Goal: Task Accomplishment & Management: Use online tool/utility

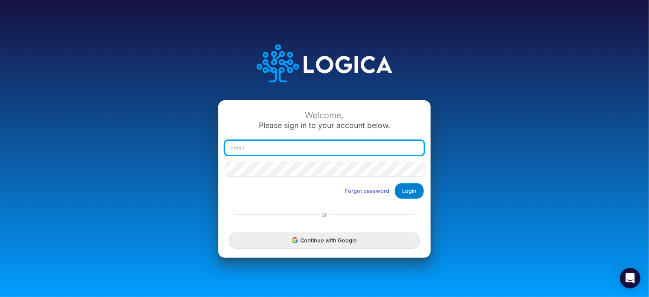
type input "[EMAIL_ADDRESS][DOMAIN_NAME]"
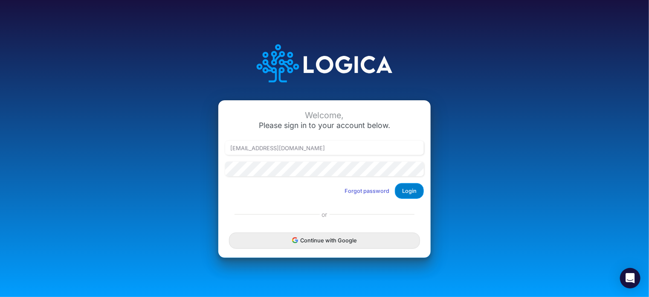
click at [413, 192] on button "Login" at bounding box center [409, 191] width 29 height 16
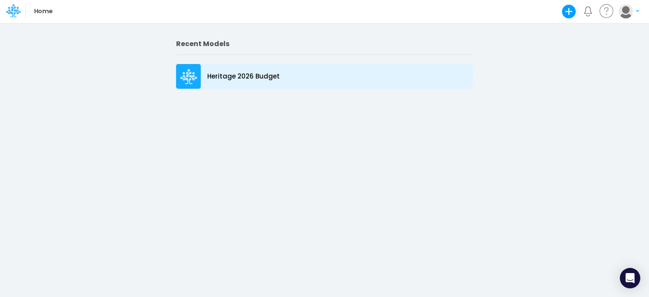
click at [195, 75] on icon at bounding box center [188, 76] width 17 height 15
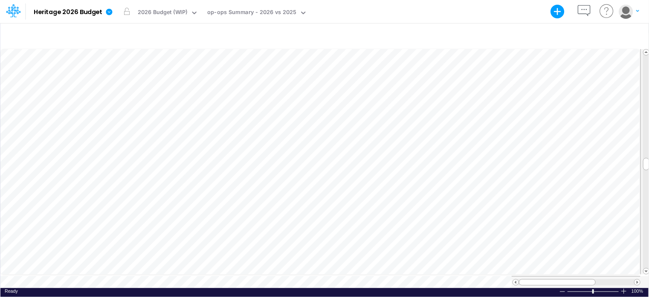
scroll to position [4, 1]
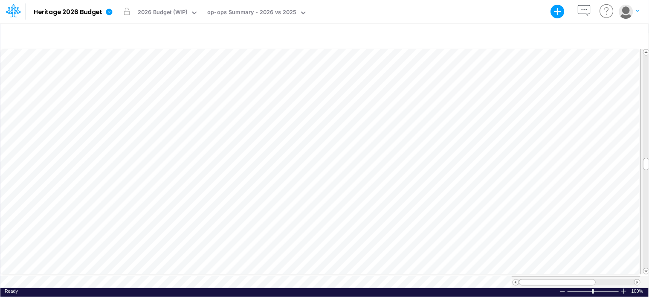
scroll to position [4, 1]
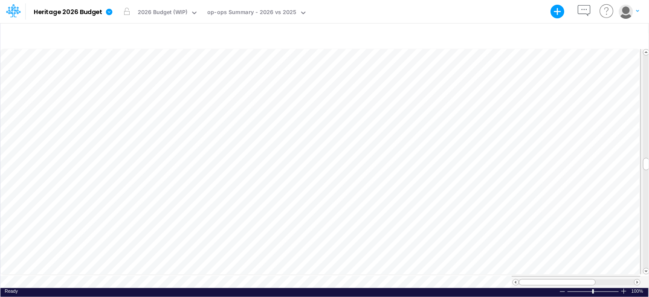
scroll to position [4, 1]
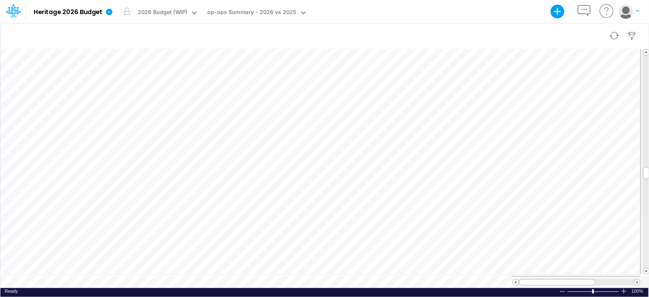
scroll to position [4, 1]
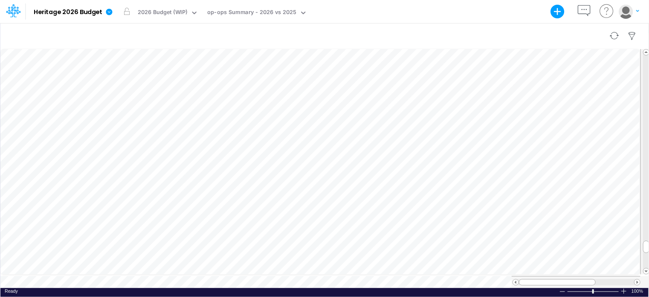
scroll to position [4, 1]
